Goal: Task Accomplishment & Management: Complete application form

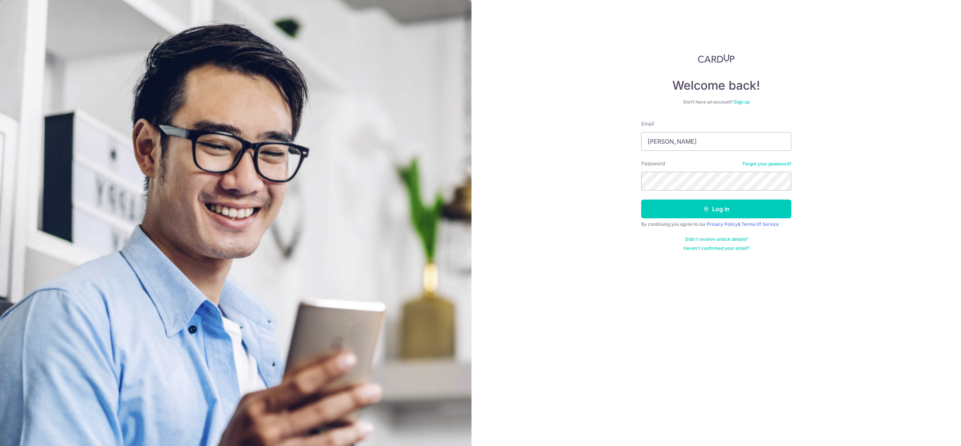
type input "[EMAIL_ADDRESS][DOMAIN_NAME]"
click at [732, 206] on button "Log in" at bounding box center [716, 209] width 150 height 19
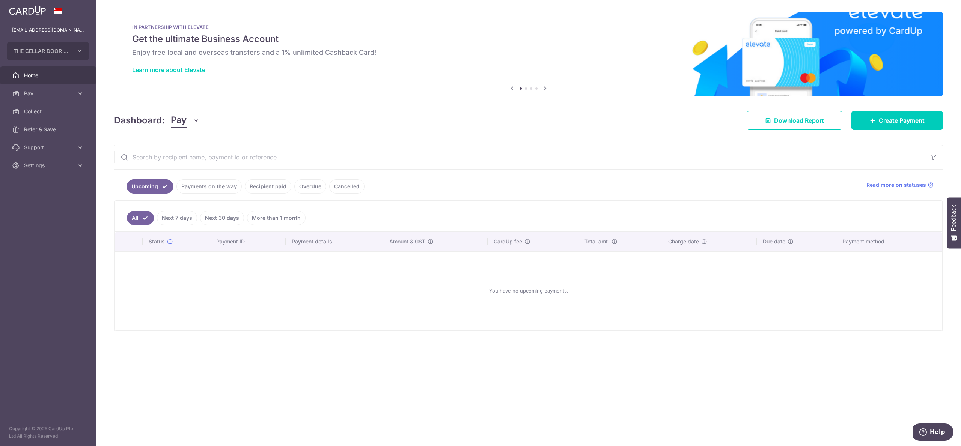
click at [214, 187] on link "Payments on the way" at bounding box center [208, 186] width 65 height 14
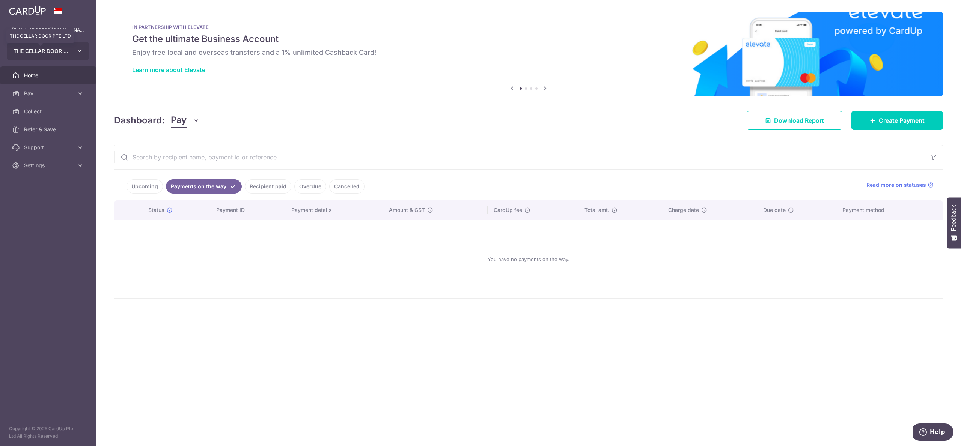
click at [48, 53] on span "THE CELLAR DOOR PTE LTD" at bounding box center [42, 51] width 56 height 8
click at [47, 128] on li "QUAYSIDE FOOD MANUFACTURING PTE. LTD." at bounding box center [50, 122] width 86 height 15
click at [47, 128] on span "Refer & Save" at bounding box center [49, 130] width 50 height 8
click at [47, 121] on link "Refer & Save" at bounding box center [48, 130] width 96 height 18
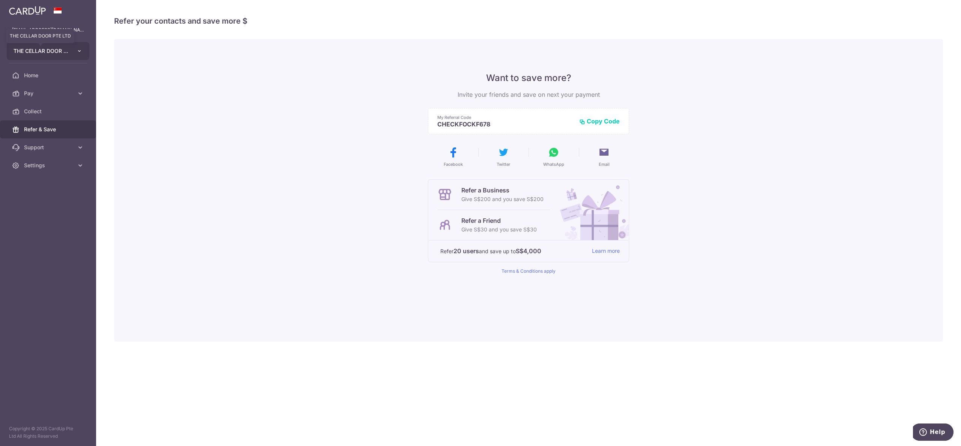
click at [32, 50] on span "THE CELLAR DOOR PTE LTD" at bounding box center [42, 51] width 56 height 8
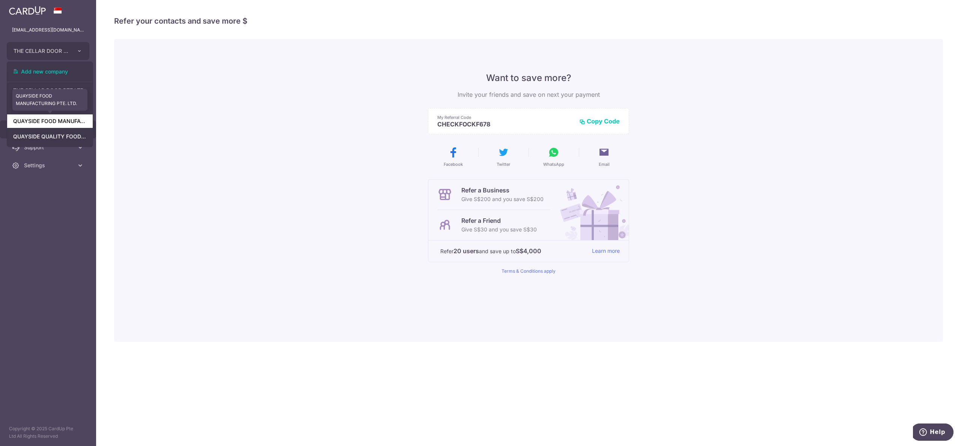
click at [45, 120] on link "QUAYSIDE FOOD MANUFACTURING PTE. LTD." at bounding box center [50, 122] width 86 height 14
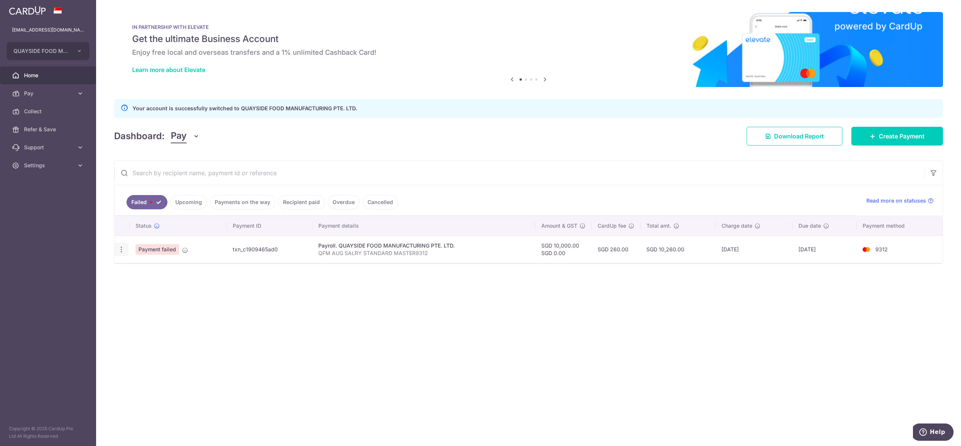
click at [121, 251] on icon "button" at bounding box center [122, 250] width 8 height 8
click at [122, 248] on icon "button" at bounding box center [122, 250] width 8 height 8
click at [118, 250] on icon "button" at bounding box center [122, 250] width 8 height 8
click at [179, 289] on div "× Pause Schedule Pause all future payments in this series Pause just this one p…" at bounding box center [528, 223] width 865 height 446
click at [155, 254] on span "Payment failed" at bounding box center [158, 249] width 44 height 11
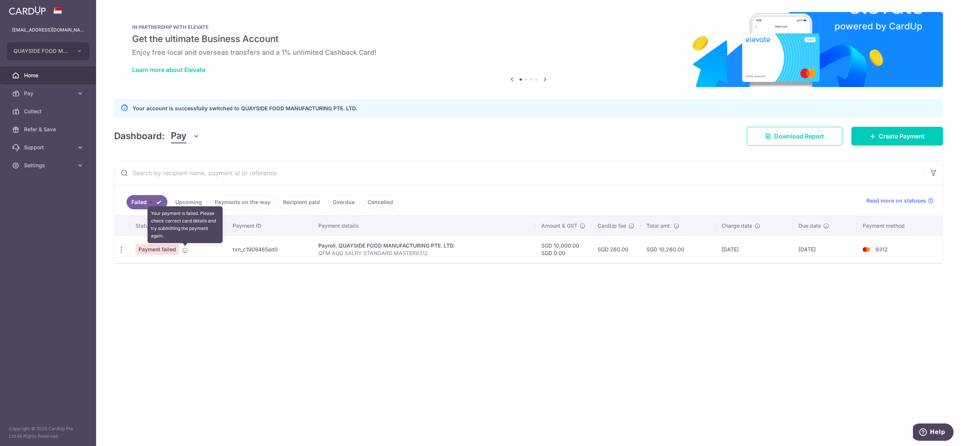
click at [182, 252] on icon at bounding box center [185, 250] width 6 height 6
click at [122, 248] on icon "button" at bounding box center [122, 250] width 8 height 8
click at [182, 345] on div "× Pause Schedule Pause all future payments in this series Pause just this one p…" at bounding box center [528, 223] width 865 height 446
click at [272, 337] on div "× Pause Schedule Pause all future payments in this series Pause just this one p…" at bounding box center [528, 223] width 865 height 446
click at [122, 249] on icon "button" at bounding box center [122, 250] width 8 height 8
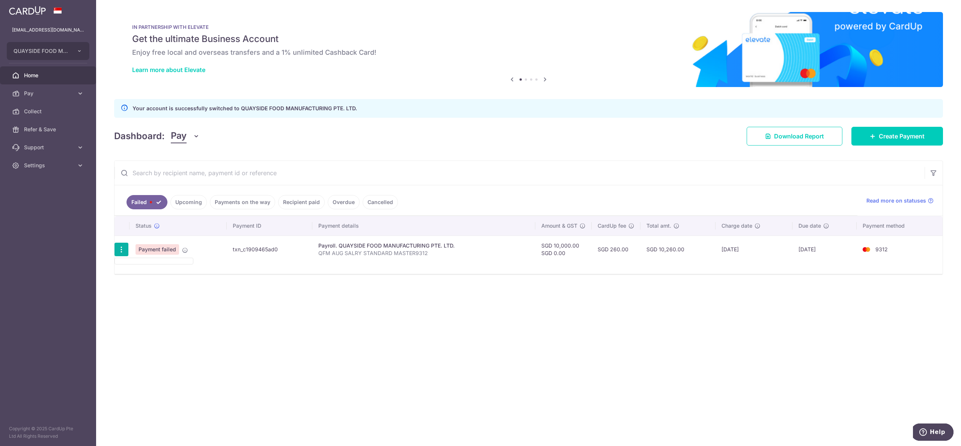
click at [119, 251] on icon "button" at bounding box center [122, 250] width 8 height 8
click at [124, 250] on icon "button" at bounding box center [122, 250] width 8 height 8
click at [25, 92] on span "Pay" at bounding box center [49, 94] width 50 height 8
click at [36, 112] on span "Payments" at bounding box center [49, 112] width 50 height 8
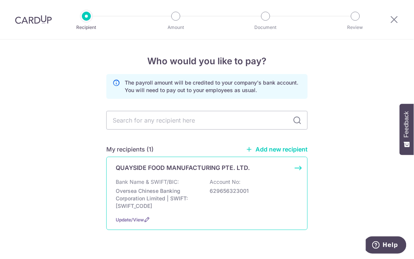
click at [132, 176] on div "QUAYSIDE FOOD MANUFACTURING PTE. LTD. Bank Name & SWIFT/BIC: Oversea Chinese Ba…" at bounding box center [206, 193] width 201 height 73
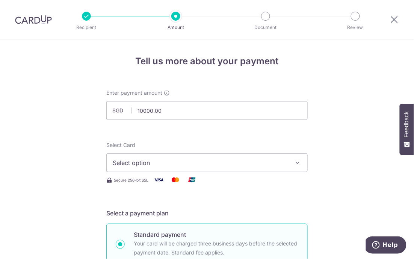
type input "10,000.00"
click at [128, 158] on button "Select option" at bounding box center [206, 162] width 201 height 19
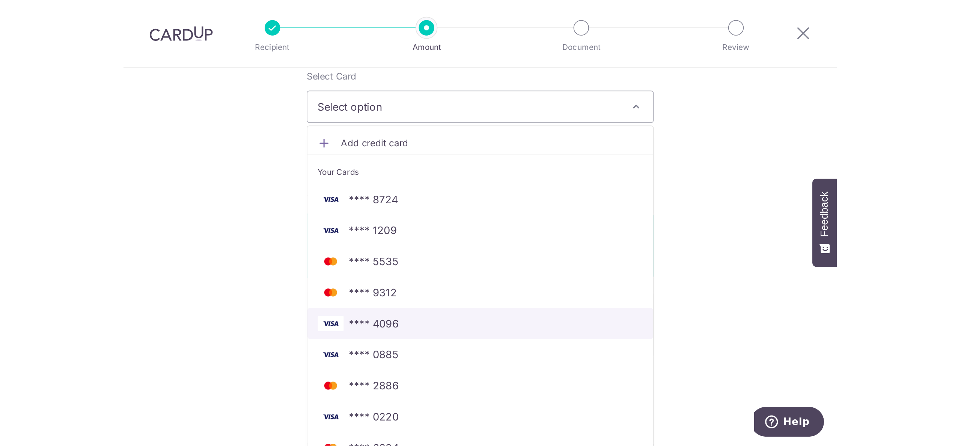
scroll to position [100, 0]
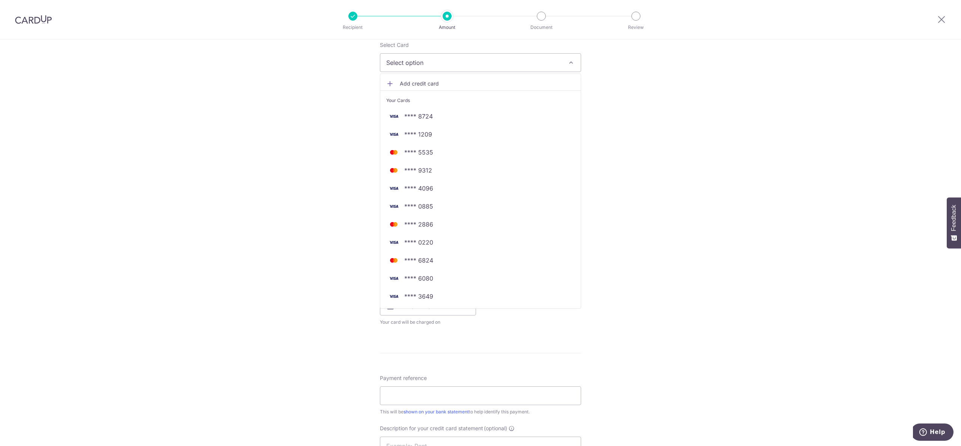
click at [33, 17] on img at bounding box center [33, 19] width 37 height 9
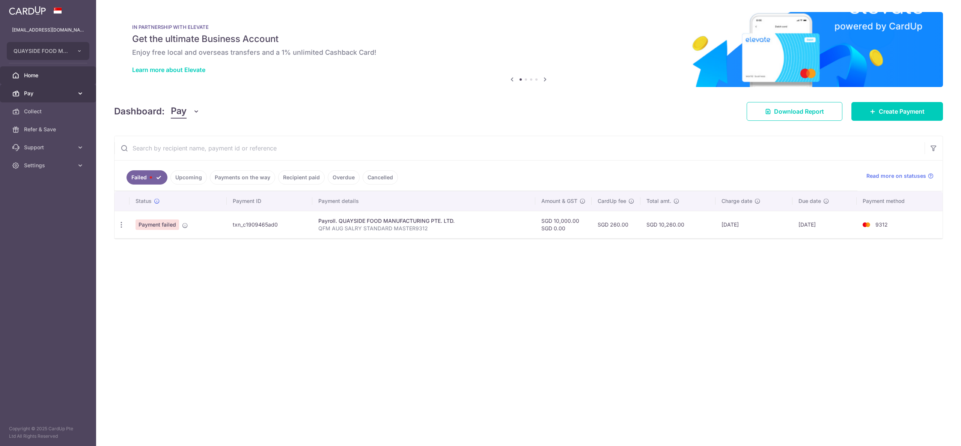
click at [32, 95] on span "Pay" at bounding box center [49, 94] width 50 height 8
click at [30, 96] on span "Pay" at bounding box center [49, 94] width 50 height 8
click at [42, 112] on span "Payments" at bounding box center [49, 112] width 50 height 8
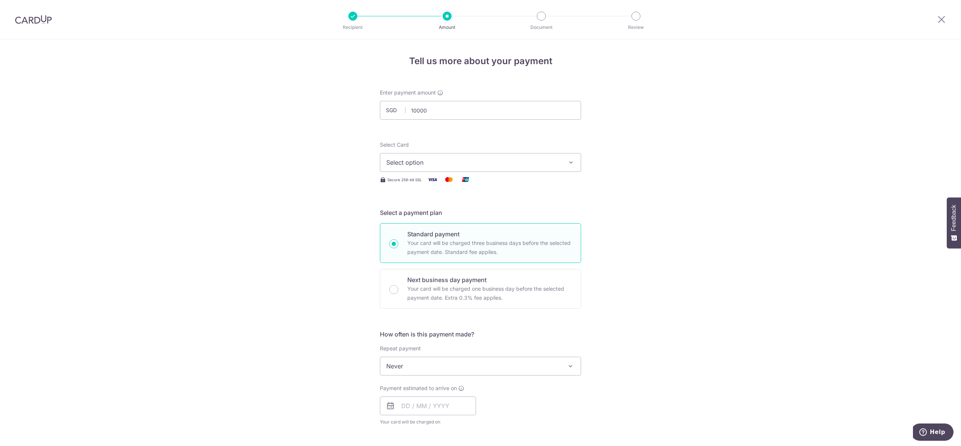
type input "10,000.00"
click at [282, 181] on div "Tell us more about your payment Enter payment amount SGD 10,000.00 10000.00 Sel…" at bounding box center [480, 400] width 961 height 722
click at [409, 161] on span "Select option" at bounding box center [473, 162] width 175 height 9
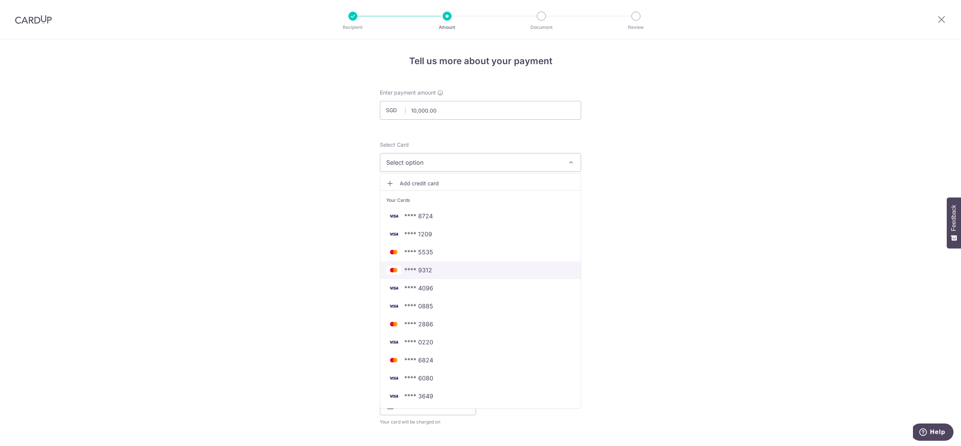
click at [431, 271] on span "**** 9312" at bounding box center [480, 270] width 189 height 9
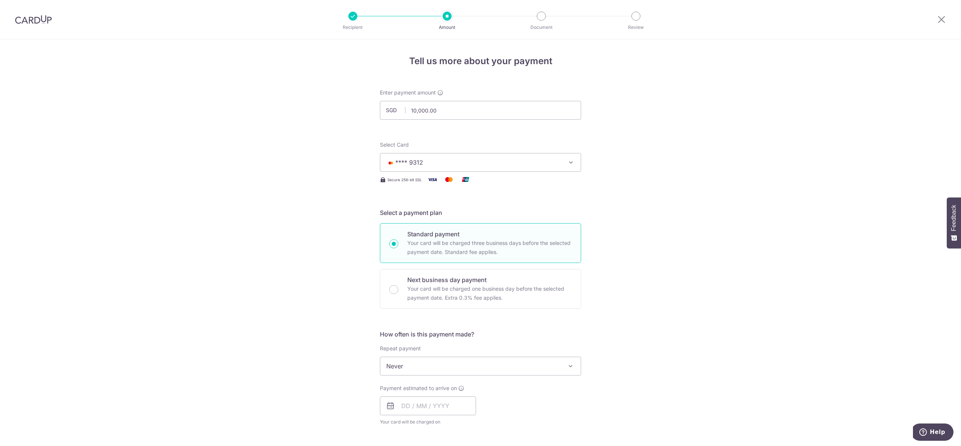
click at [702, 216] on div "Tell us more about your payment Enter payment amount SGD 10,000.00 10000.00 Sel…" at bounding box center [480, 400] width 961 height 722
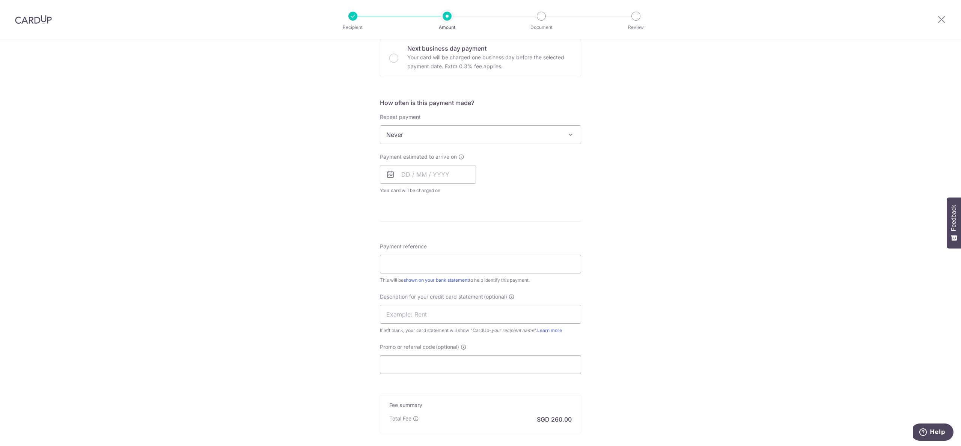
scroll to position [250, 0]
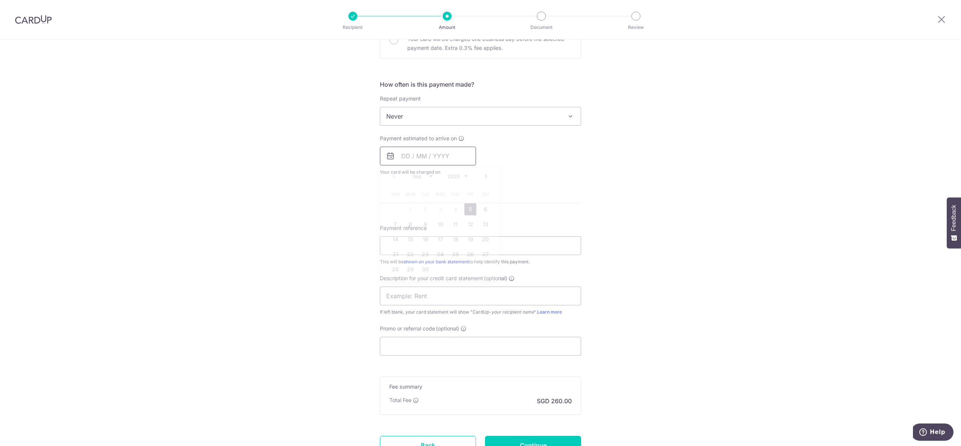
click at [427, 155] on input "text" at bounding box center [428, 156] width 96 height 19
click at [470, 208] on link "5" at bounding box center [471, 210] width 12 height 12
type input "[DATE]"
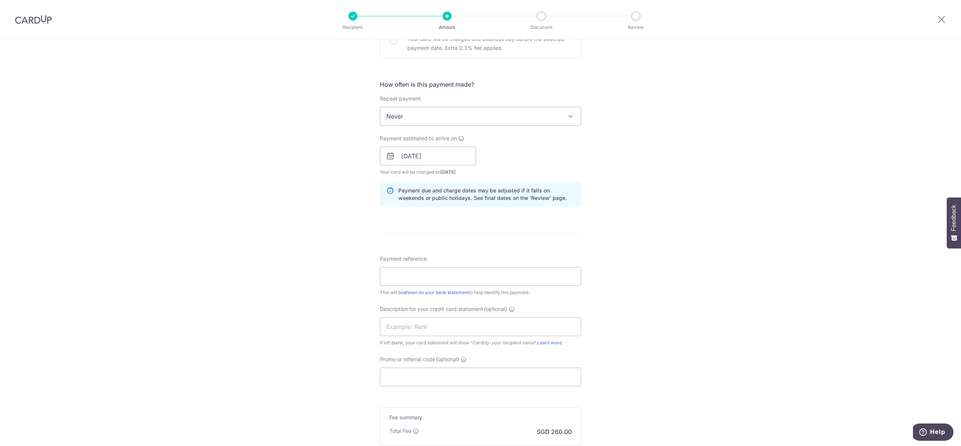
click at [712, 169] on div "Tell us more about your payment Enter payment amount SGD 10,000.00 10000.00 Sel…" at bounding box center [480, 165] width 961 height 753
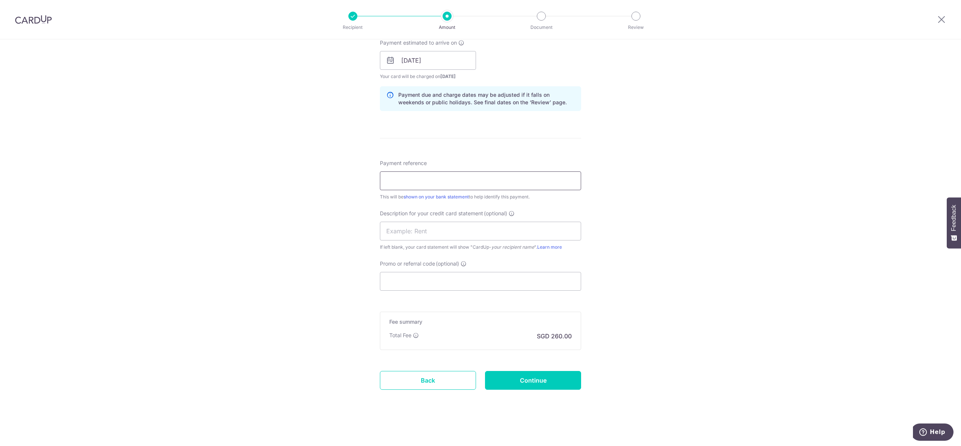
click at [420, 176] on input "Payment reference" at bounding box center [480, 181] width 201 height 19
type input "QFM AUG SALRY STANDARD MASTER9312"
click at [495, 228] on input "text" at bounding box center [480, 231] width 201 height 19
type input "PAYROLL"
click at [817, 197] on div "Tell us more about your payment Enter payment amount SGD 10,000.00 10000.00 Sel…" at bounding box center [480, 70] width 961 height 753
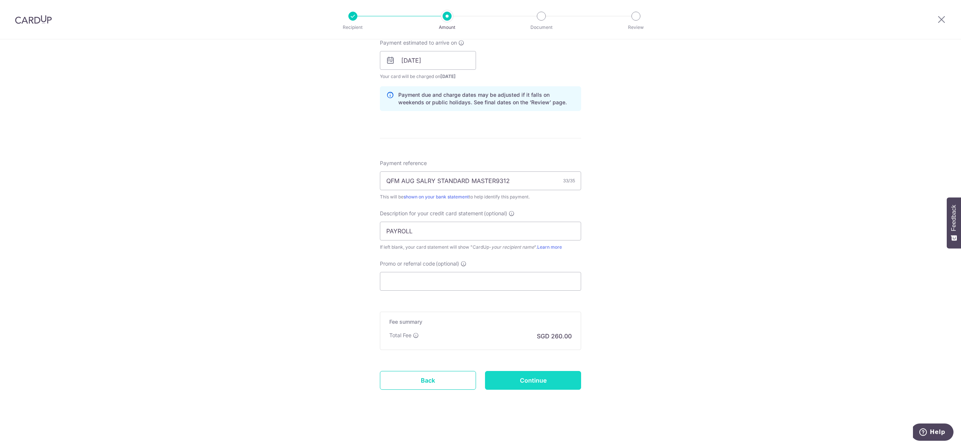
click at [535, 379] on input "Continue" at bounding box center [533, 380] width 96 height 19
type input "Create Schedule"
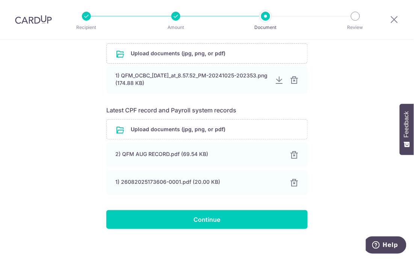
scroll to position [150, 0]
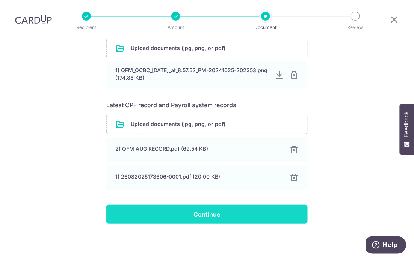
click at [205, 216] on input "Continue" at bounding box center [206, 214] width 201 height 19
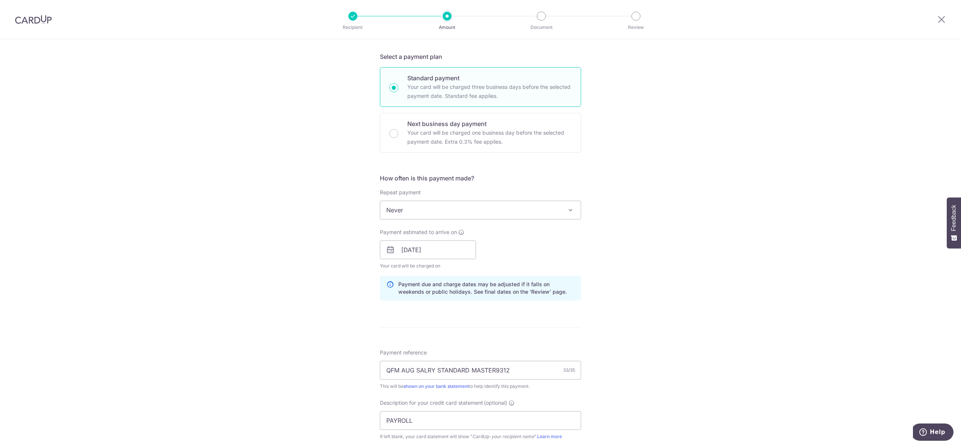
scroll to position [379, 0]
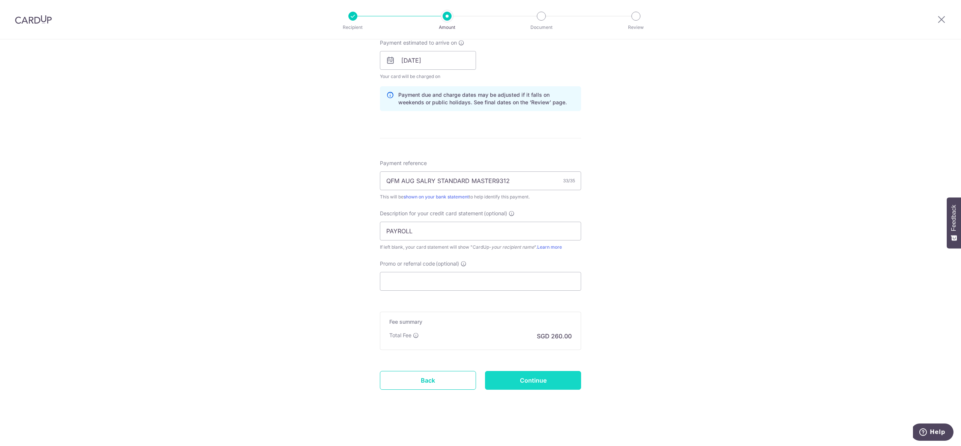
click at [413, 258] on input "Continue" at bounding box center [533, 380] width 96 height 19
type input "Update Schedule"
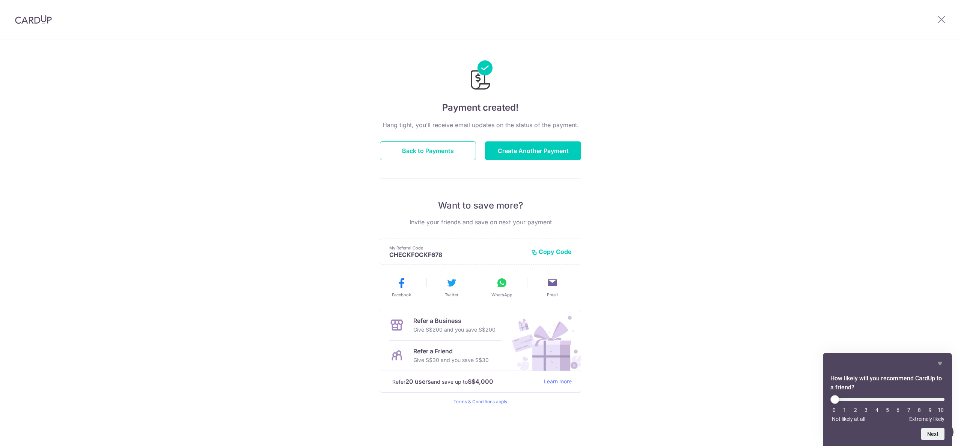
click at [31, 22] on img at bounding box center [33, 19] width 37 height 9
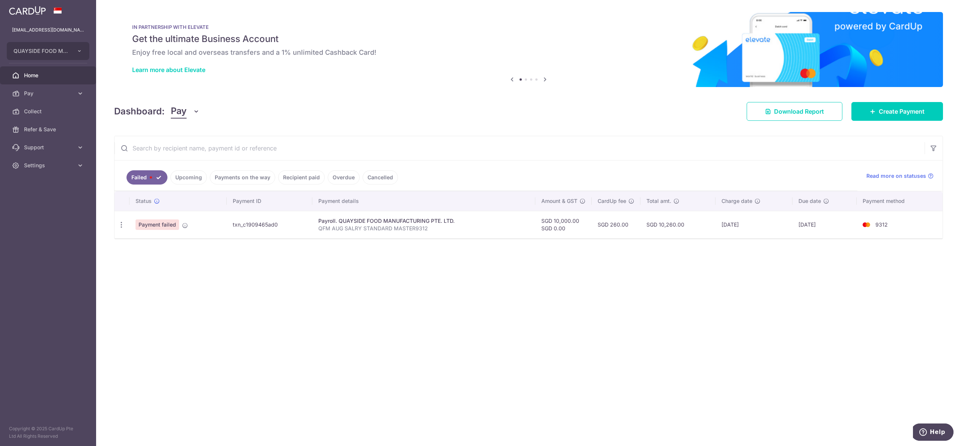
click at [398, 310] on div "× Pause Schedule Pause all future payments in this series Pause just this one p…" at bounding box center [528, 223] width 865 height 446
click at [121, 226] on icon "button" at bounding box center [122, 225] width 8 height 8
click at [187, 178] on link "Upcoming" at bounding box center [188, 177] width 36 height 14
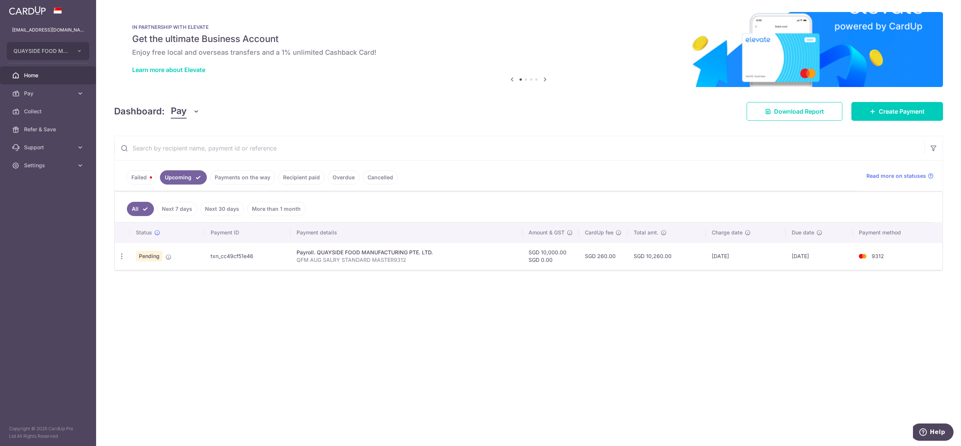
click at [240, 179] on link "Payments on the way" at bounding box center [242, 177] width 65 height 14
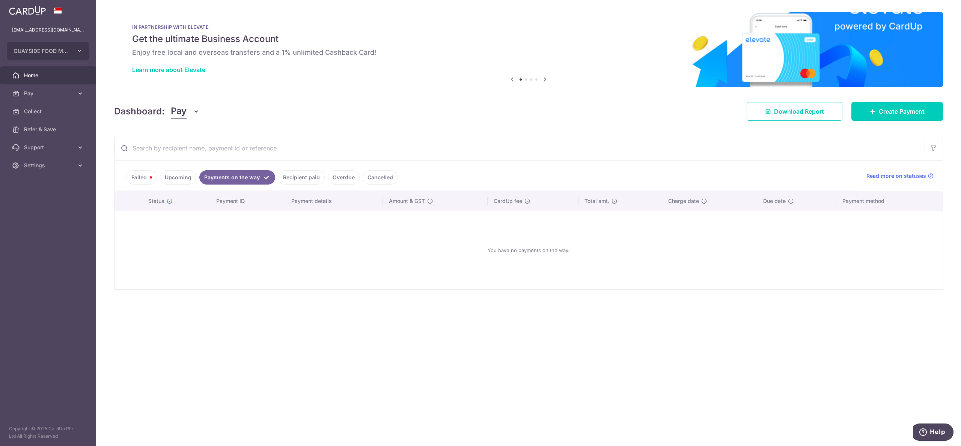
click at [295, 176] on link "Recipient paid" at bounding box center [301, 177] width 47 height 14
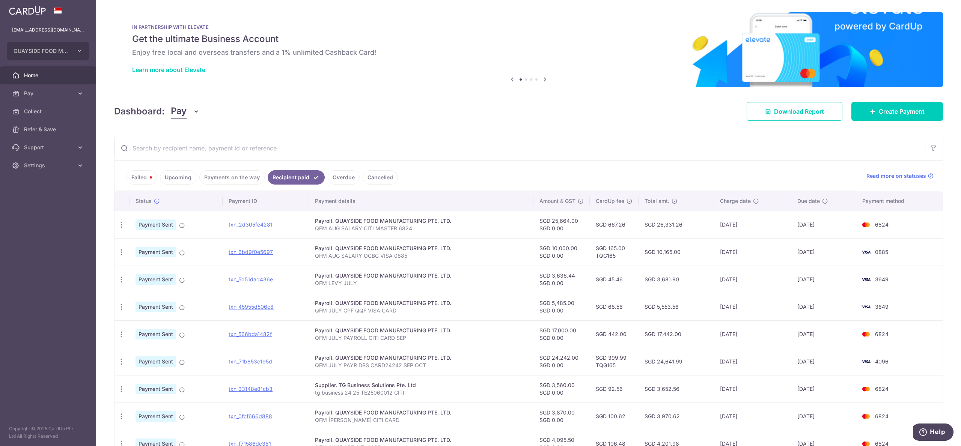
click at [176, 180] on link "Upcoming" at bounding box center [178, 177] width 36 height 14
